Goal: Information Seeking & Learning: Learn about a topic

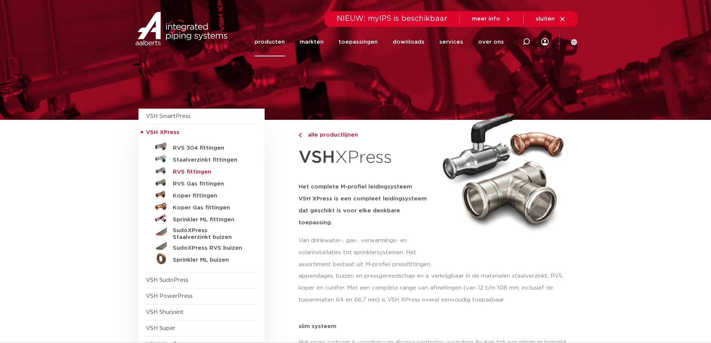
click at [195, 173] on h5 "RVS fittingen" at bounding box center [210, 172] width 74 height 7
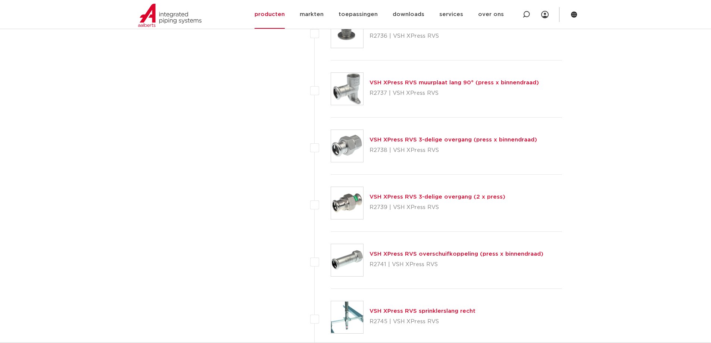
scroll to position [1604, 0]
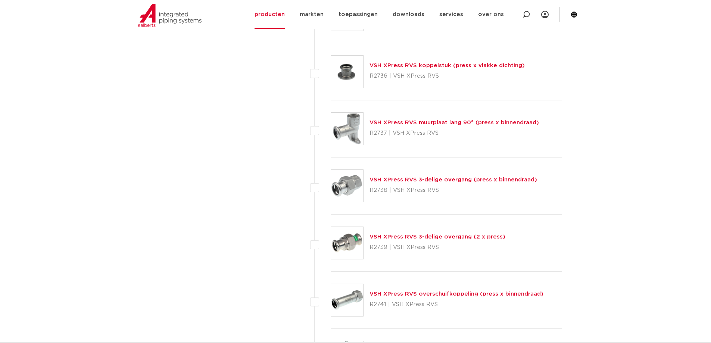
click at [471, 182] on link "VSH XPress RVS 3-delige overgang (press x binnendraad)" at bounding box center [454, 180] width 168 height 6
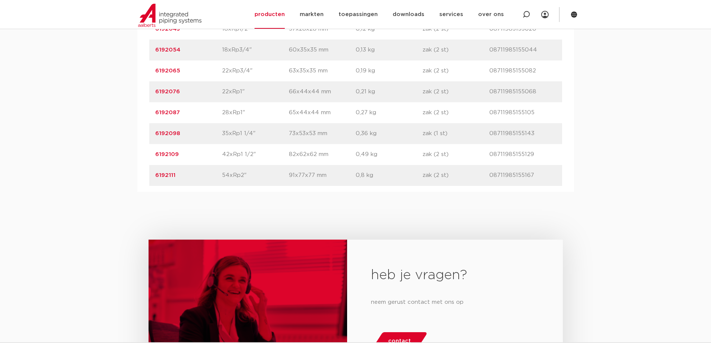
scroll to position [336, 0]
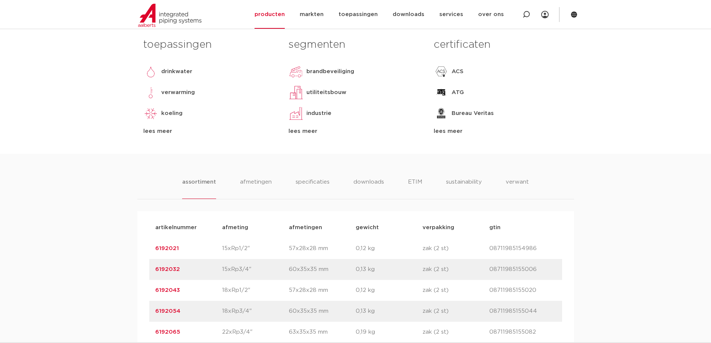
drag, startPoint x: 601, startPoint y: 215, endPoint x: 573, endPoint y: 211, distance: 28.8
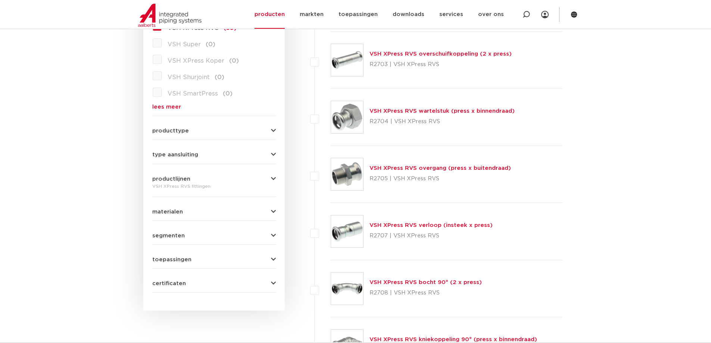
scroll to position [260, 0]
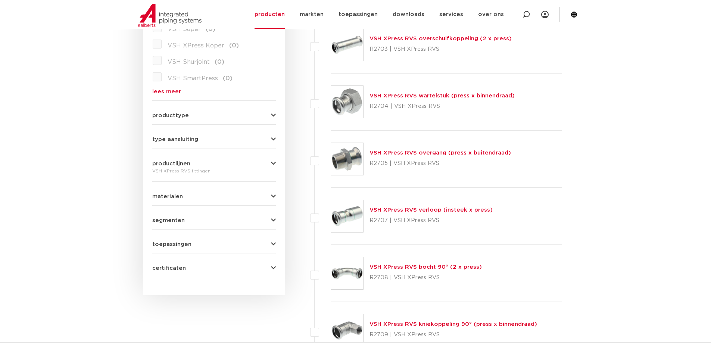
click at [460, 98] on link "VSH XPress RVS wartelstuk (press x binnendraad)" at bounding box center [442, 96] width 145 height 6
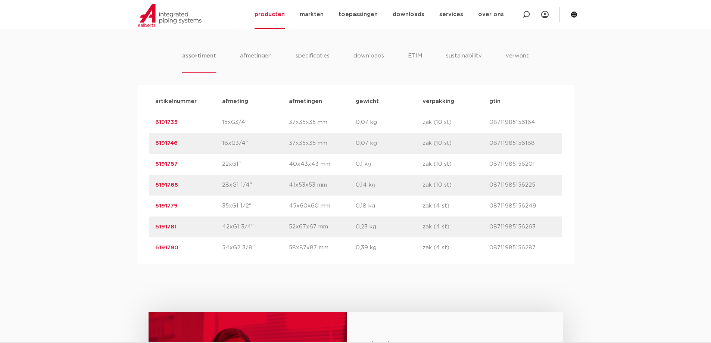
scroll to position [485, 0]
